Goal: Information Seeking & Learning: Learn about a topic

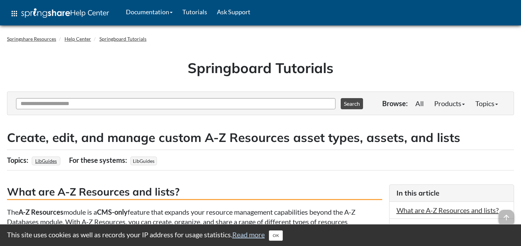
click at [80, 102] on input "Ask Another Question" at bounding box center [175, 103] width 319 height 11
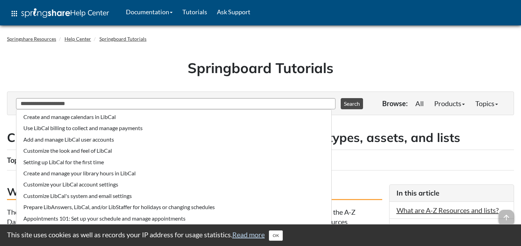
type input "**********"
click at [348, 104] on button "Search" at bounding box center [351, 103] width 22 height 11
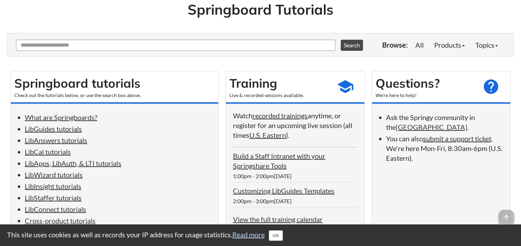
scroll to position [111, 0]
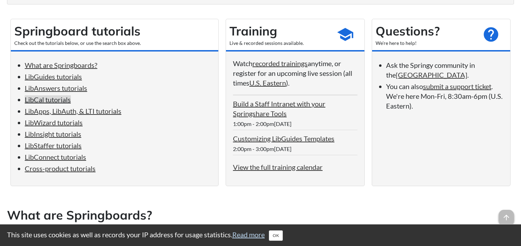
click at [49, 103] on link "LibCal tutorials" at bounding box center [48, 99] width 46 height 8
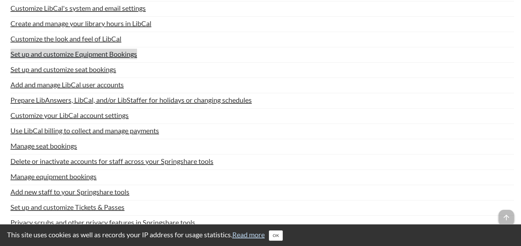
scroll to position [1572, 0]
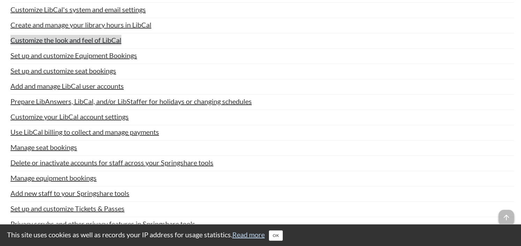
click at [40, 45] on link "Customize the look and feel of LibCal" at bounding box center [65, 40] width 111 height 10
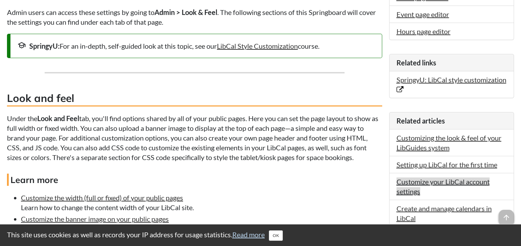
scroll to position [204, 0]
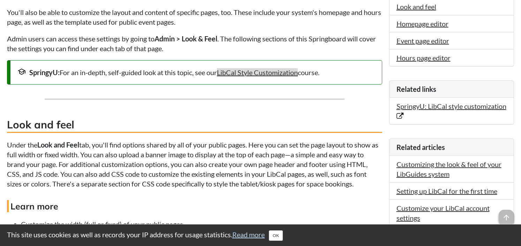
click at [281, 72] on link "LibCal Style Customization" at bounding box center [257, 72] width 81 height 8
